Goal: Find contact information: Find contact information

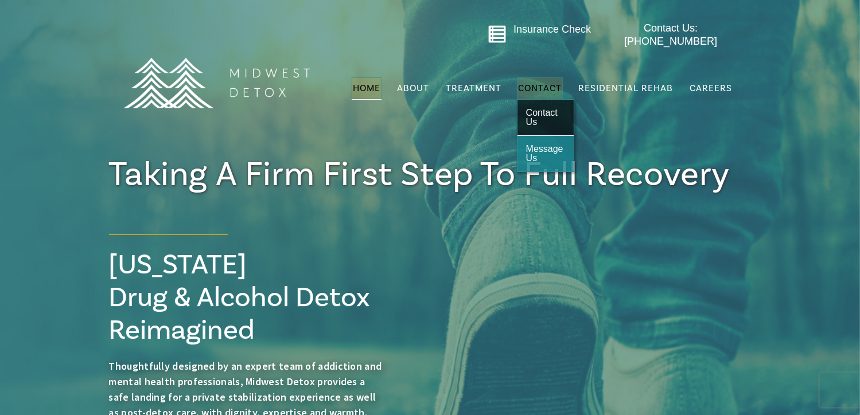
click at [541, 108] on span "Contact Us" at bounding box center [542, 117] width 32 height 19
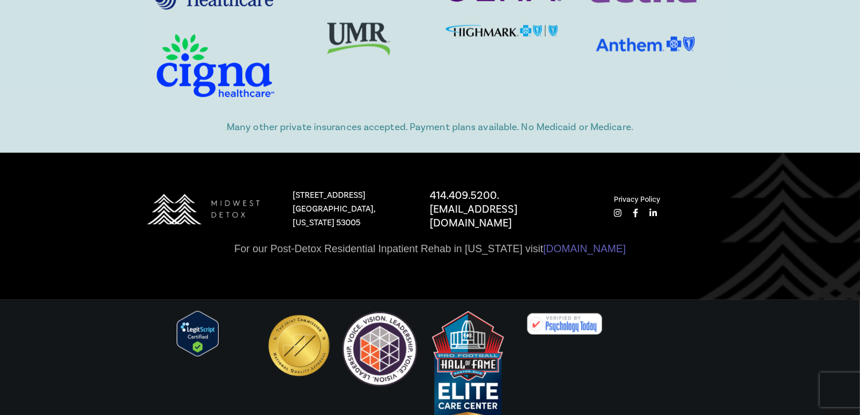
scroll to position [1499, 0]
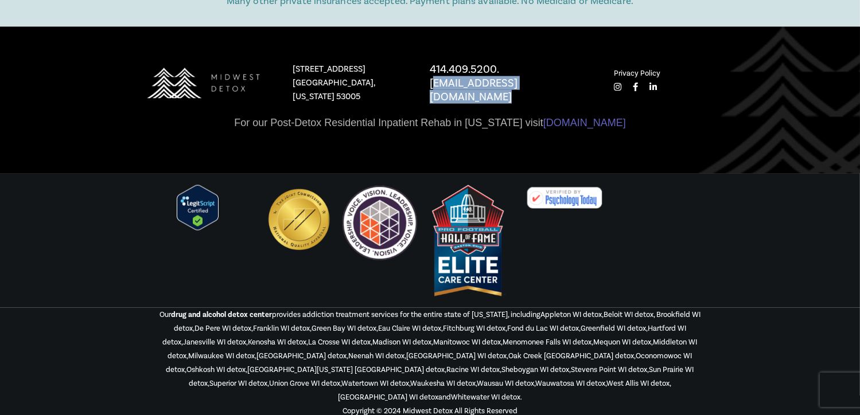
drag, startPoint x: 601, startPoint y: 87, endPoint x: 426, endPoint y: 95, distance: 174.6
click at [426, 95] on div "414.409.5200. admissions@midwestdetox.com" at bounding box center [510, 83] width 185 height 41
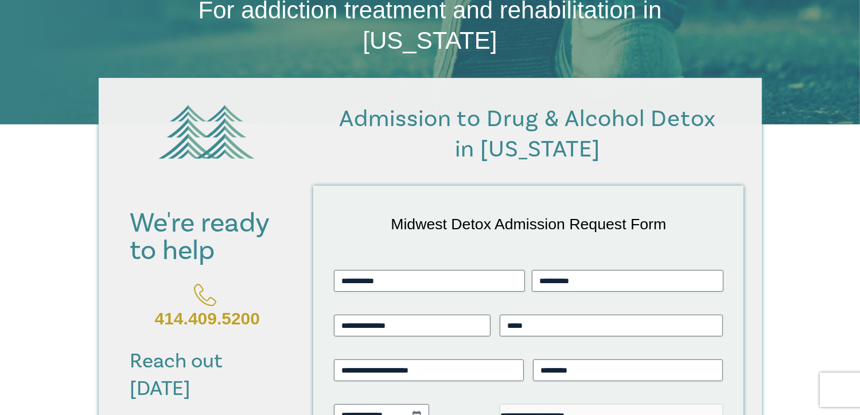
scroll to position [208, 0]
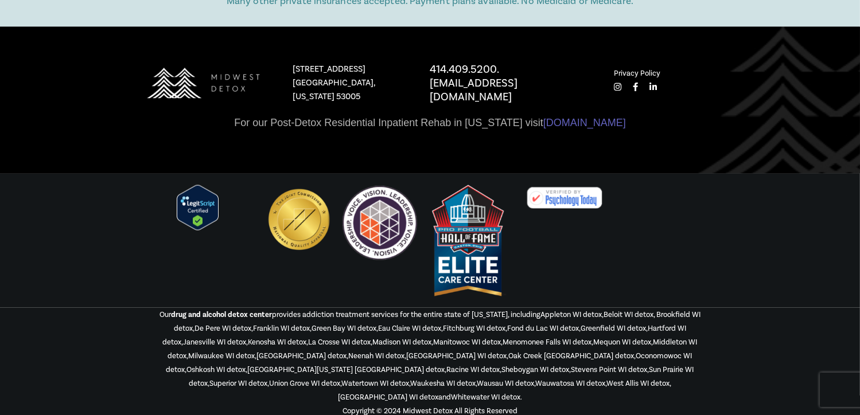
scroll to position [1498, 0]
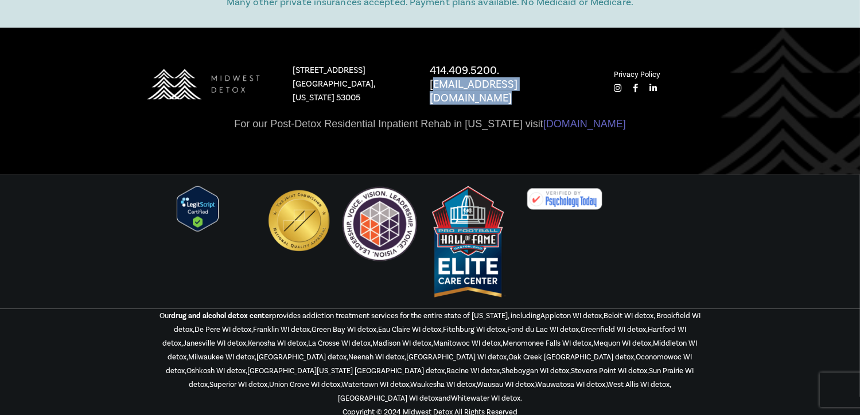
drag, startPoint x: 594, startPoint y: 90, endPoint x: 431, endPoint y: 88, distance: 163.5
click at [431, 88] on div "414.409.5200. admissions@midwestdetox.com" at bounding box center [510, 84] width 185 height 41
copy p "[EMAIL_ADDRESS][DOMAIN_NAME]"
click at [794, 238] on div at bounding box center [430, 242] width 860 height 134
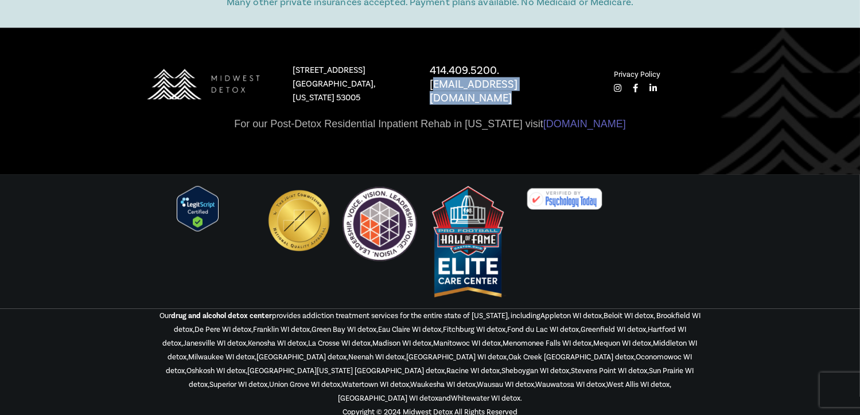
drag, startPoint x: 592, startPoint y: 94, endPoint x: 430, endPoint y: 91, distance: 162.4
click at [430, 91] on div "414.409.5200. admissions@midwestdetox.com" at bounding box center [510, 84] width 185 height 41
copy p "[EMAIL_ADDRESS][DOMAIN_NAME]"
